Goal: Information Seeking & Learning: Compare options

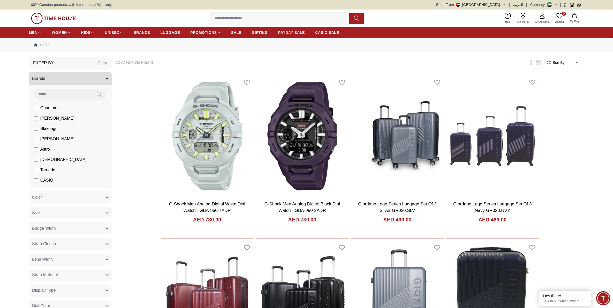
click at [56, 141] on span "[PERSON_NAME]" at bounding box center [57, 139] width 34 height 6
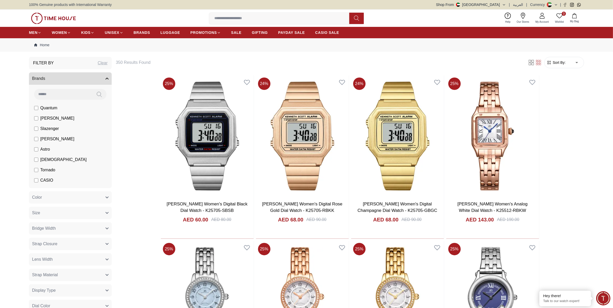
click at [552, 63] on span "Sort By:" at bounding box center [558, 62] width 14 height 5
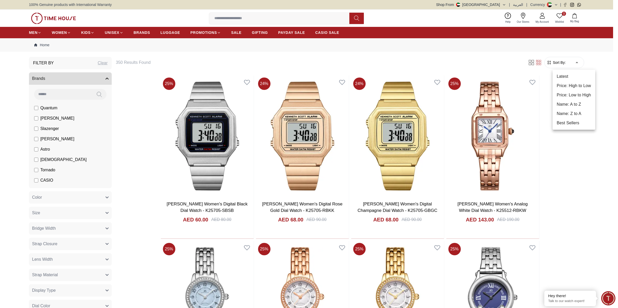
click at [574, 93] on li "Price: Low to High" at bounding box center [573, 94] width 43 height 9
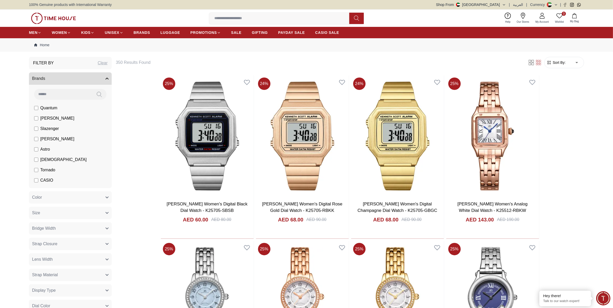
type input "*"
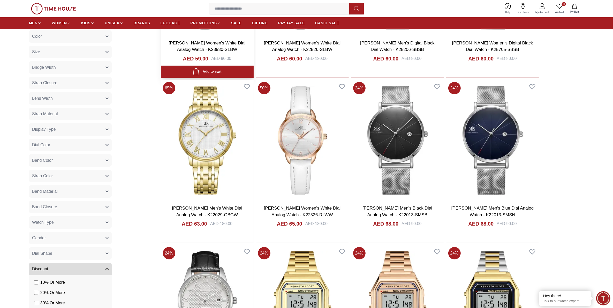
scroll to position [162, 0]
